Goal: Share content: Share content

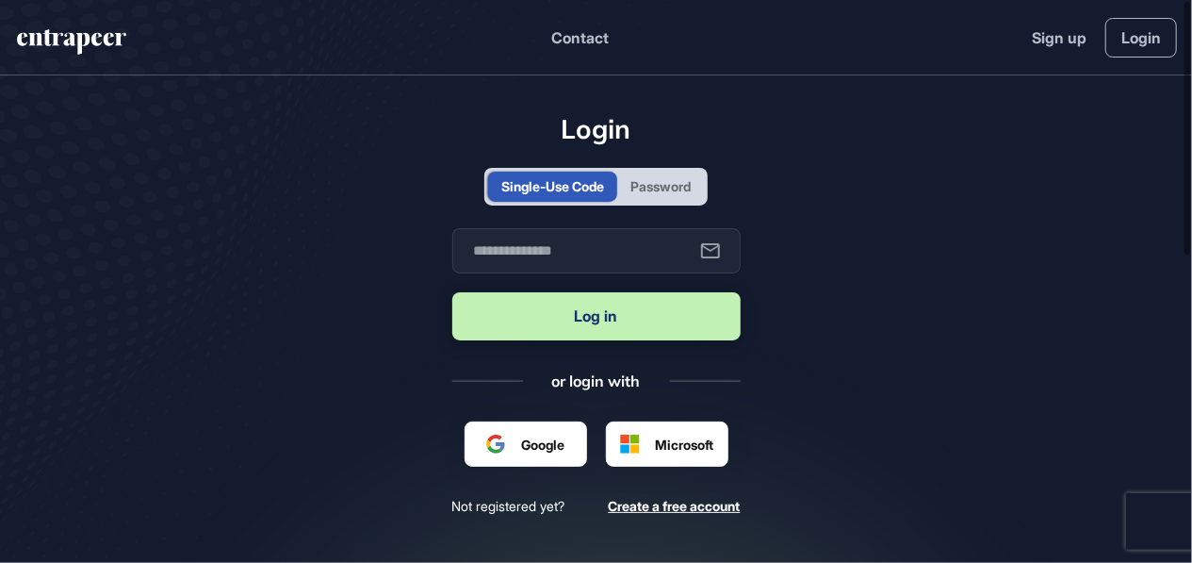
scroll to position [1, 1]
click at [523, 253] on input "text" at bounding box center [596, 250] width 288 height 45
type input "**********"
click at [543, 304] on button "Log in" at bounding box center [596, 316] width 288 height 48
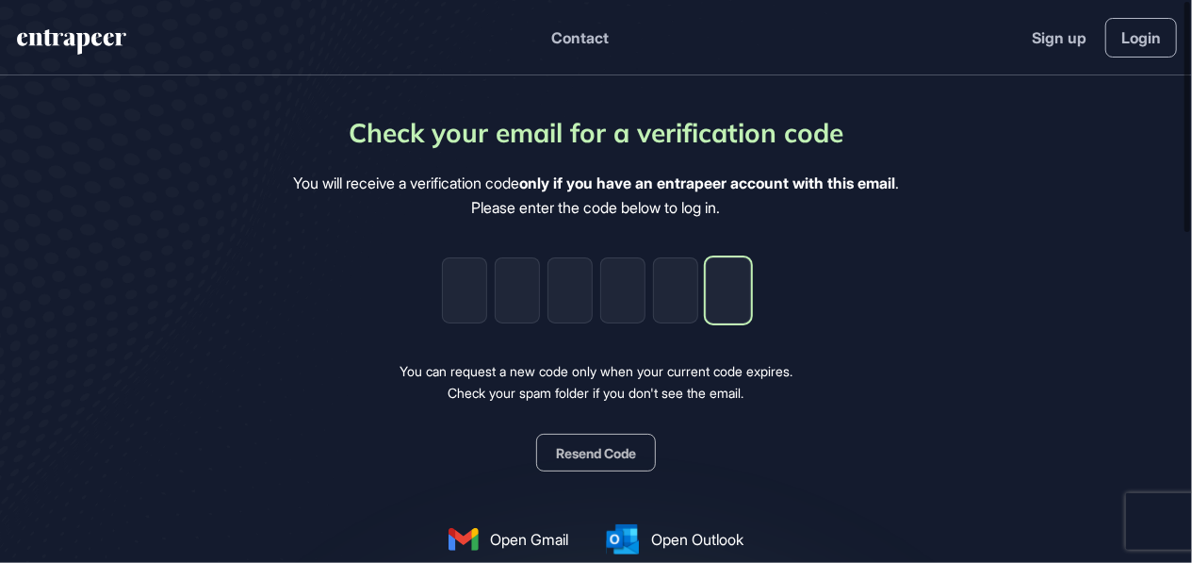
type input "*"
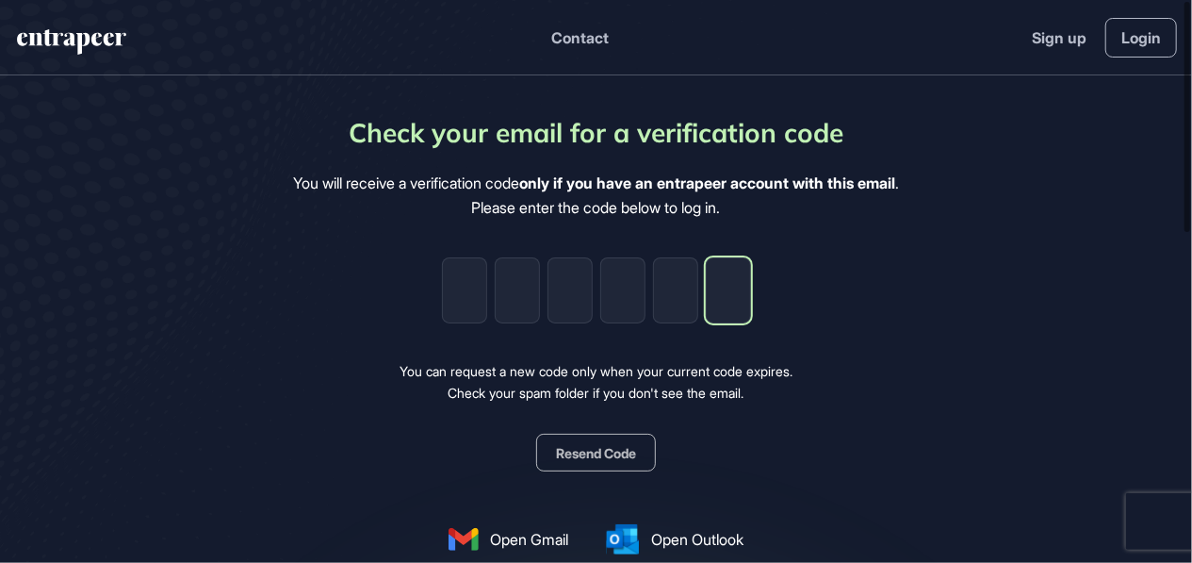
type input "*"
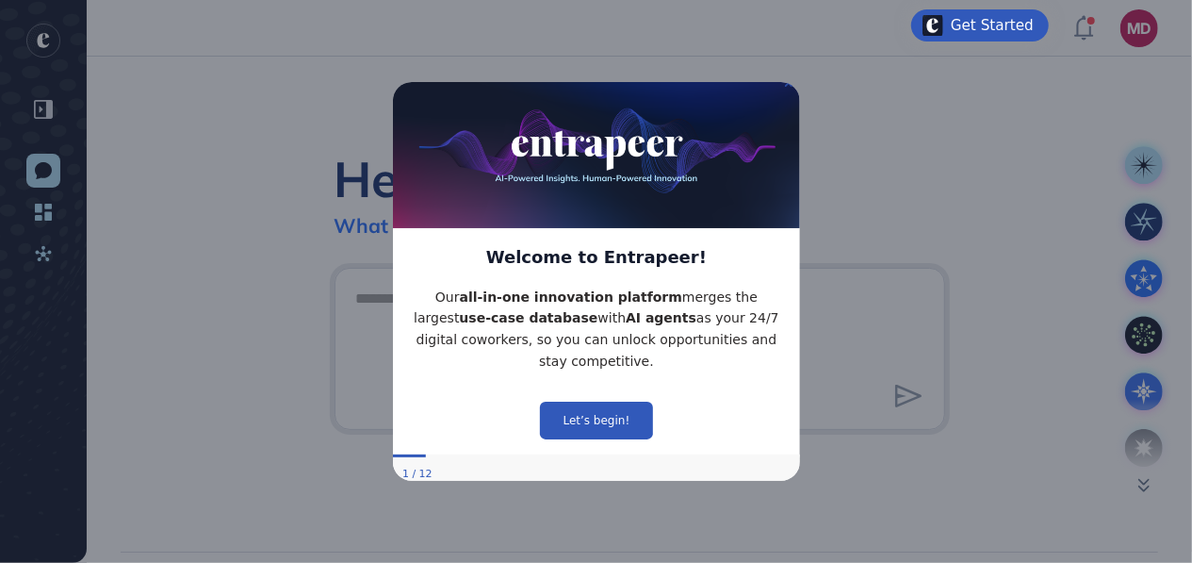
click at [788, 87] on icon "Close Preview" at bounding box center [788, 83] width 8 height 8
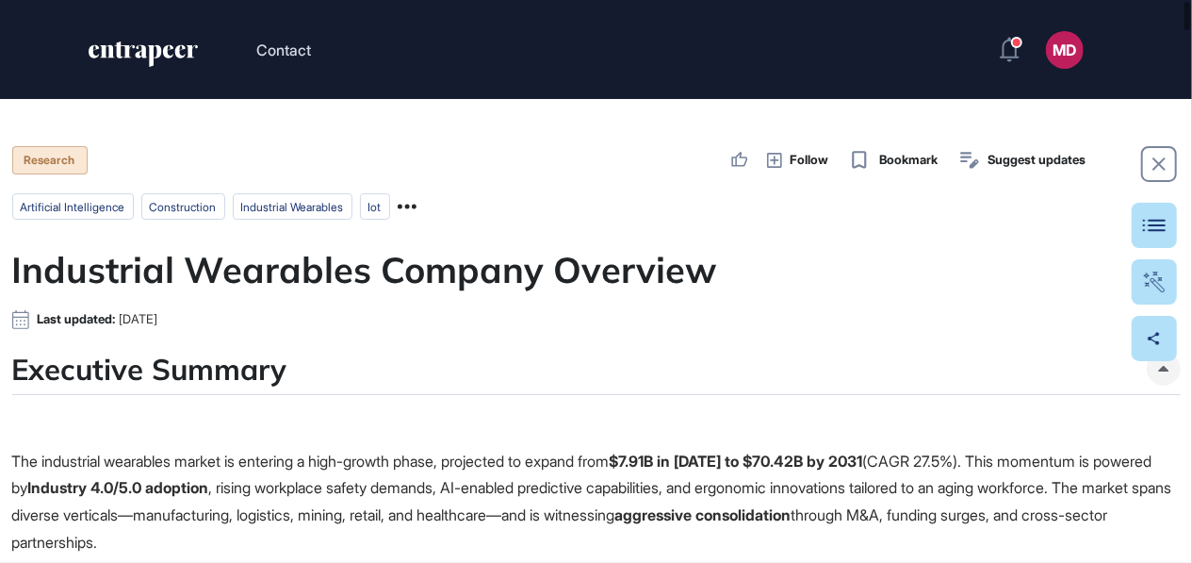
click at [414, 210] on icon at bounding box center [407, 206] width 19 height 19
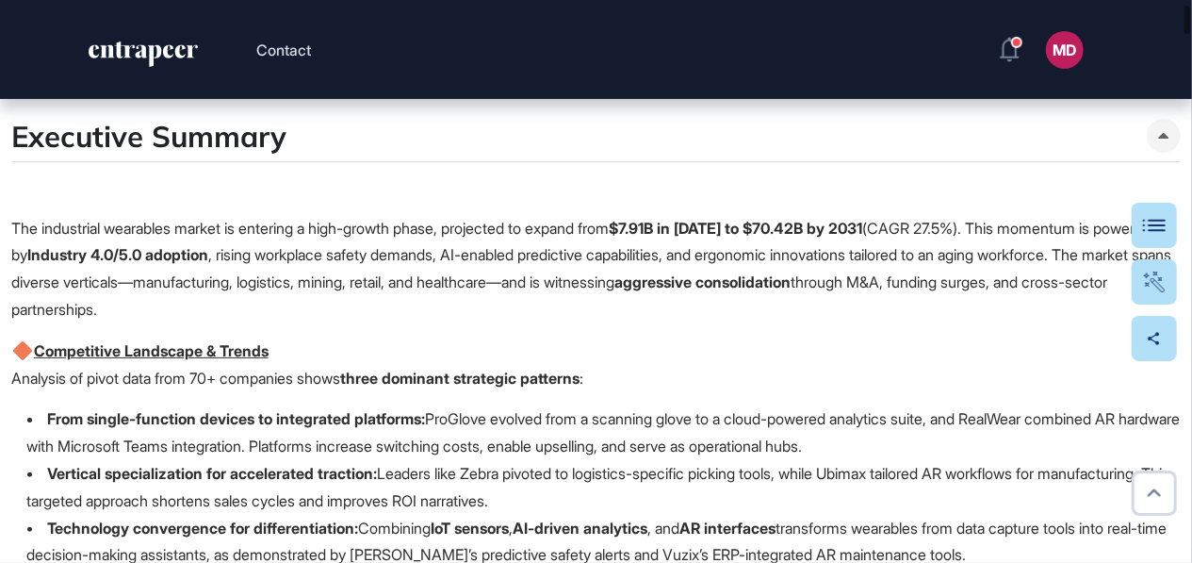
scroll to position [262, 0]
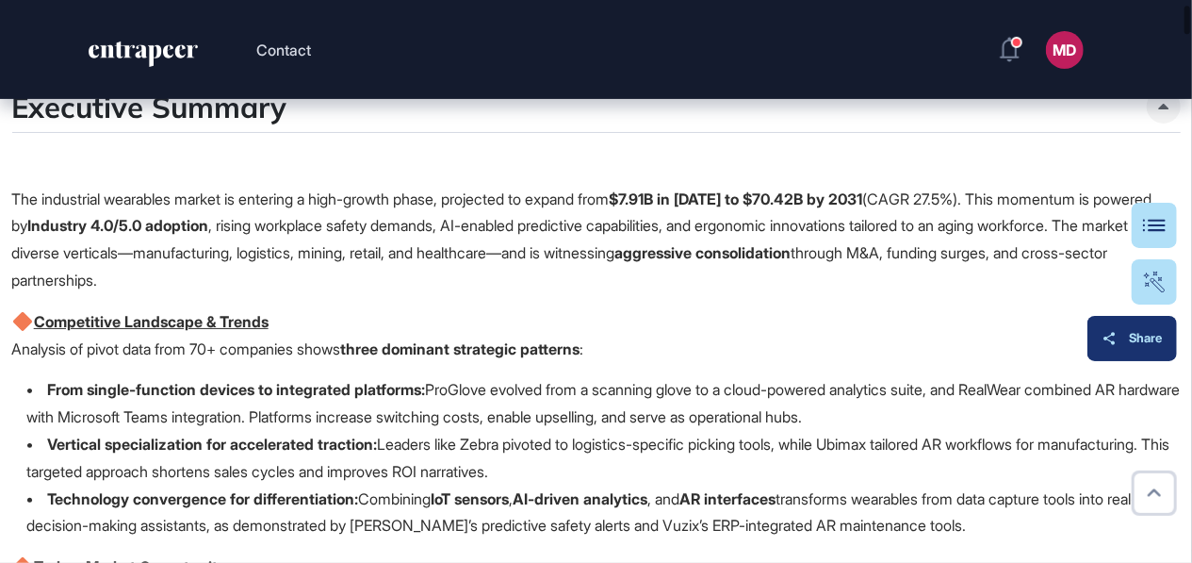
click at [1166, 349] on button "Share" at bounding box center [1133, 338] width 90 height 45
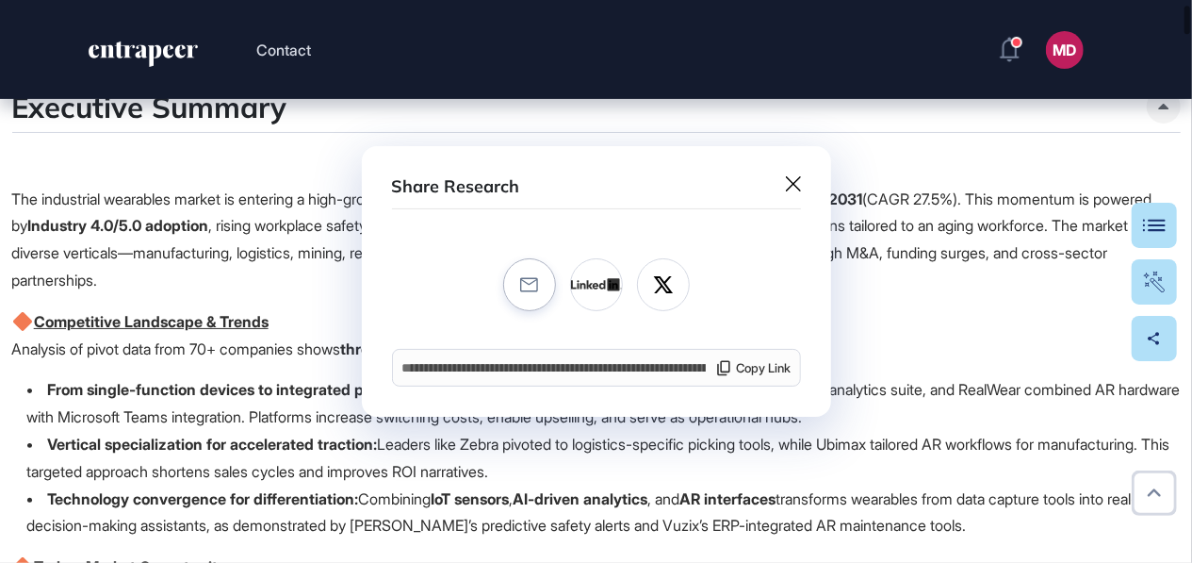
click at [531, 287] on icon at bounding box center [529, 284] width 18 height 15
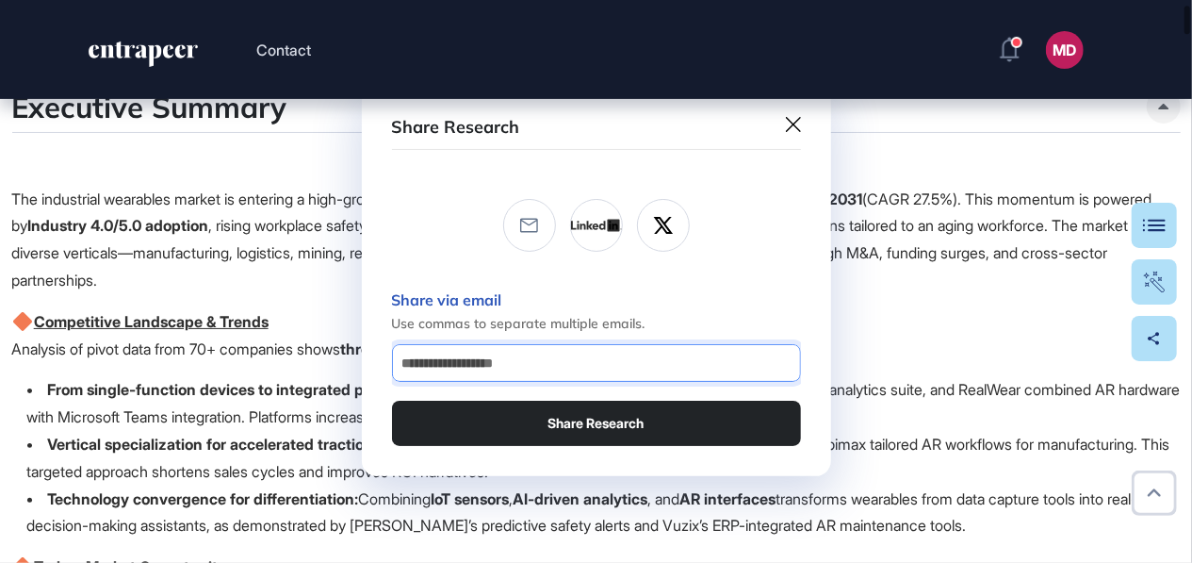
click at [547, 359] on input "email" at bounding box center [597, 363] width 392 height 21
type input "**********"
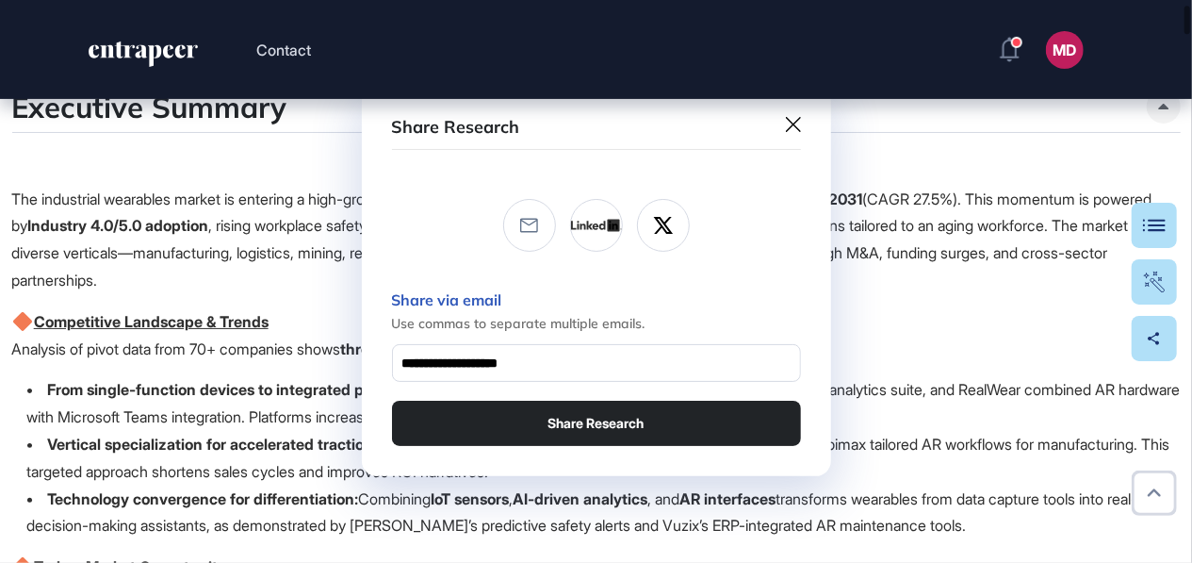
click at [560, 434] on button "Share Research" at bounding box center [596, 423] width 409 height 45
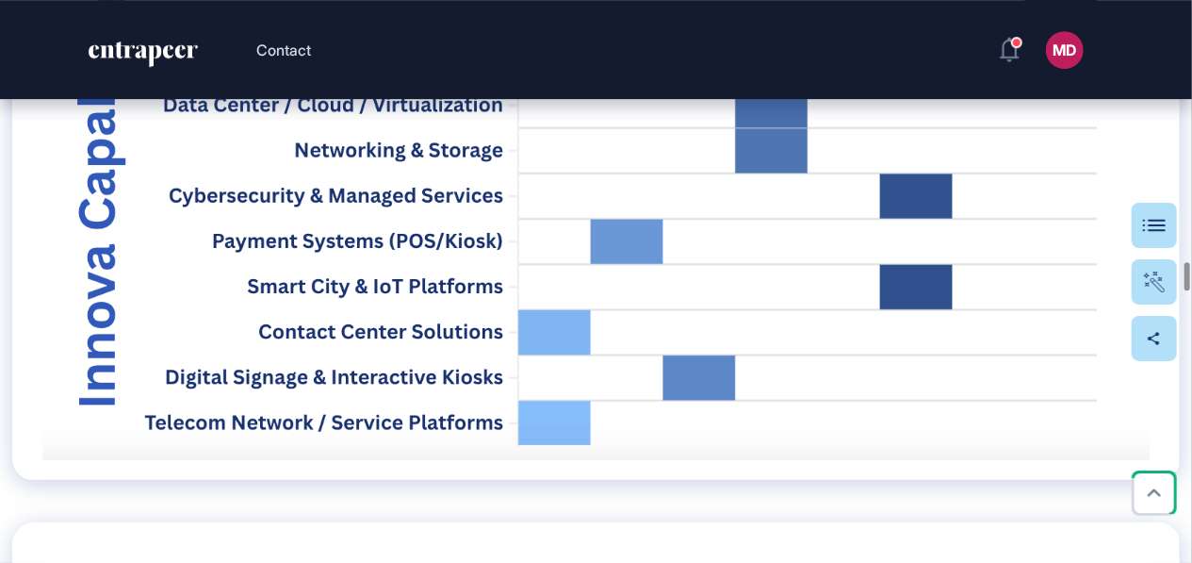
scroll to position [17340, 0]
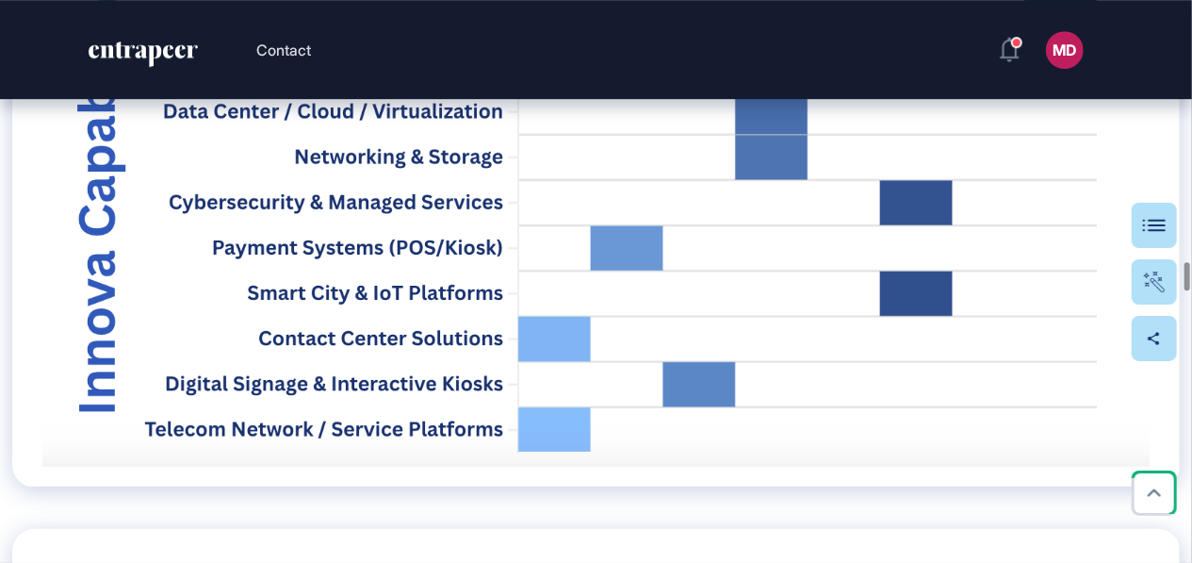
click at [401, 295] on img at bounding box center [595, 65] width 1107 height 803
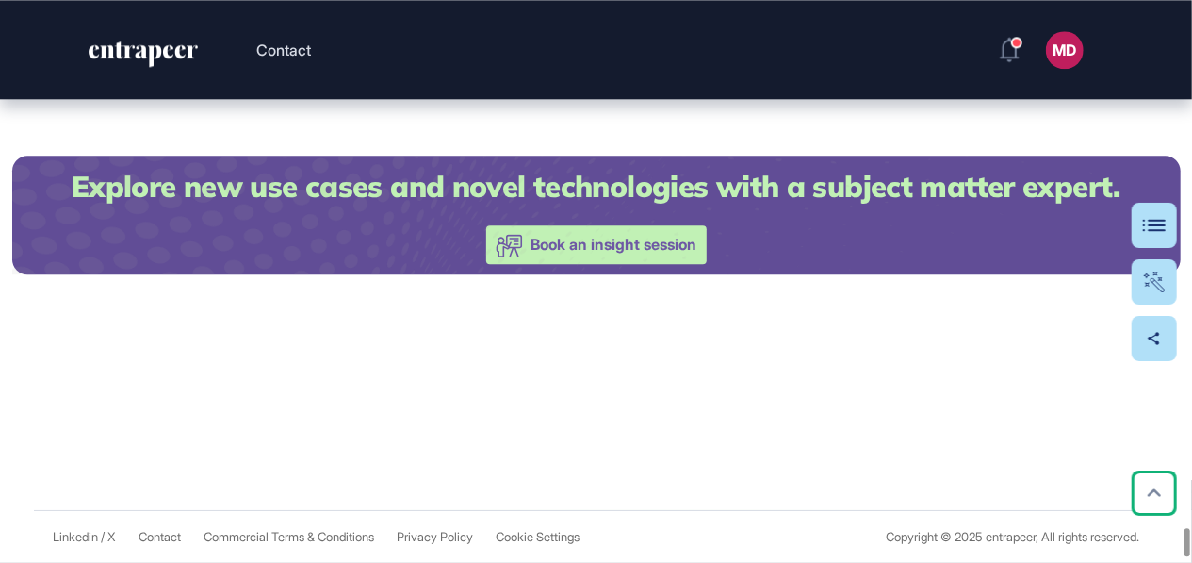
scroll to position [35041, 0]
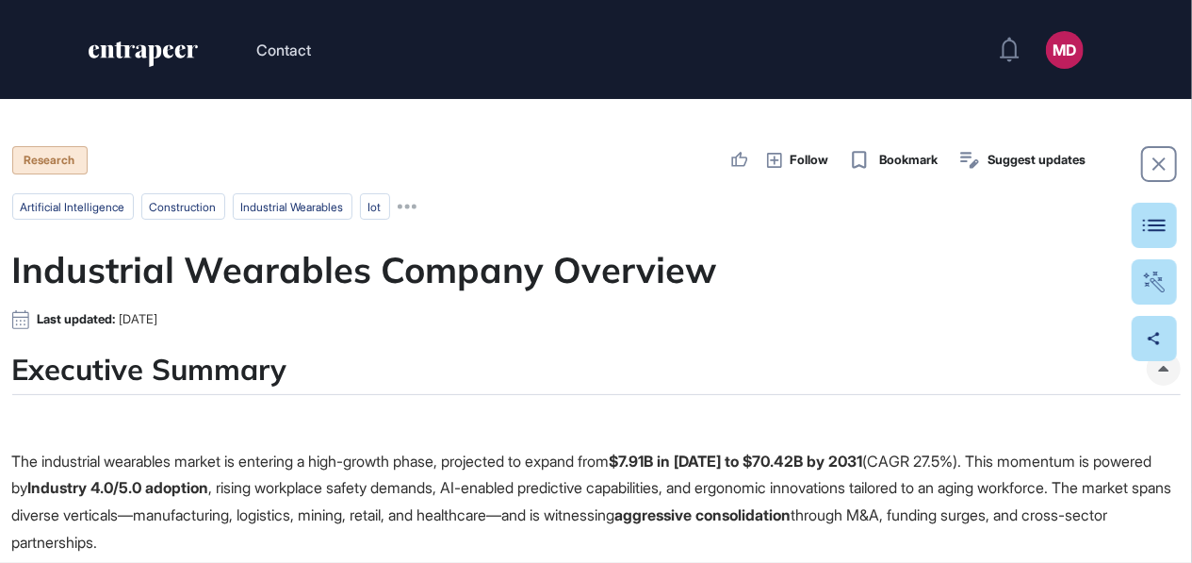
scroll to position [1, 1]
